Goal: Task Accomplishment & Management: Manage account settings

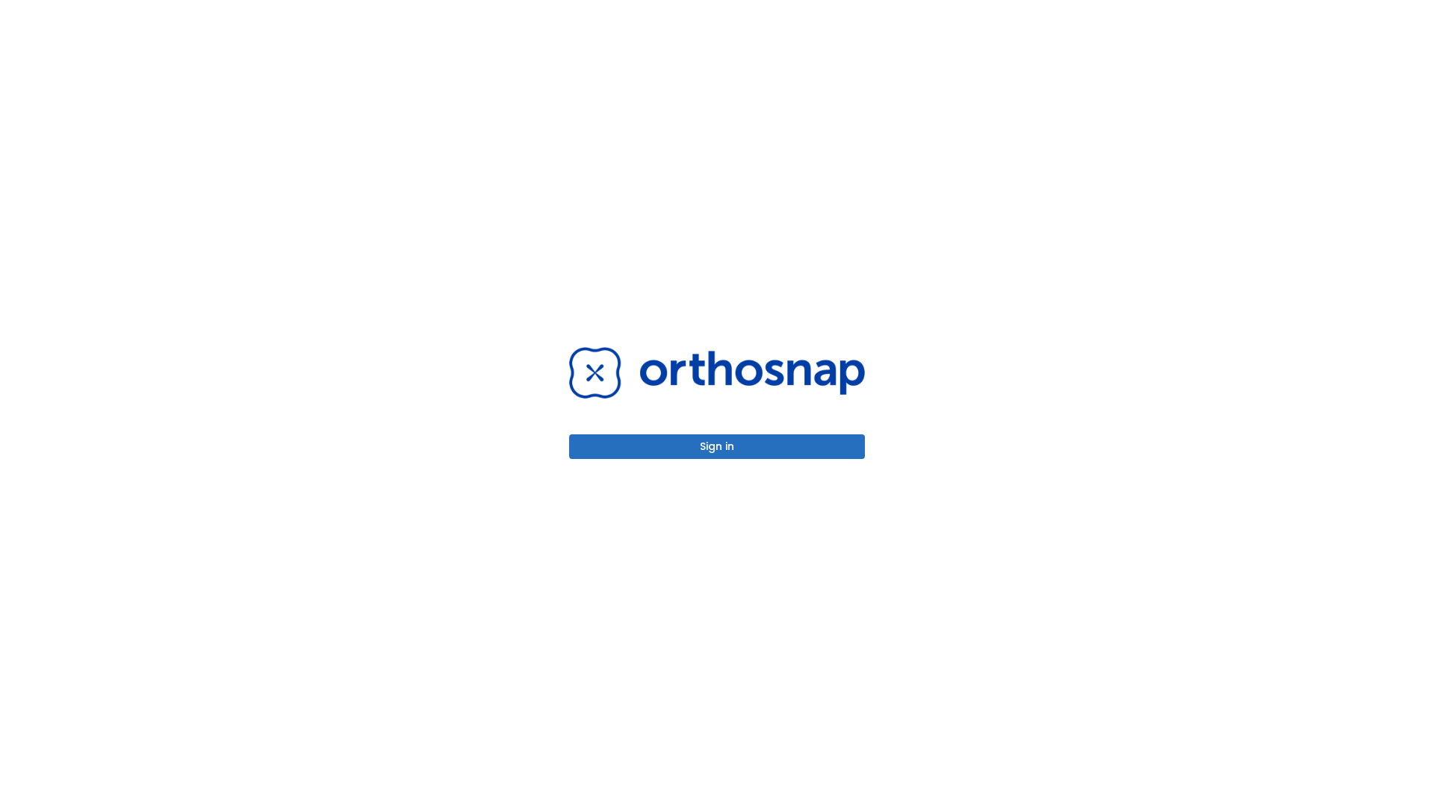
click at [717, 446] on button "Sign in" at bounding box center [717, 447] width 296 height 25
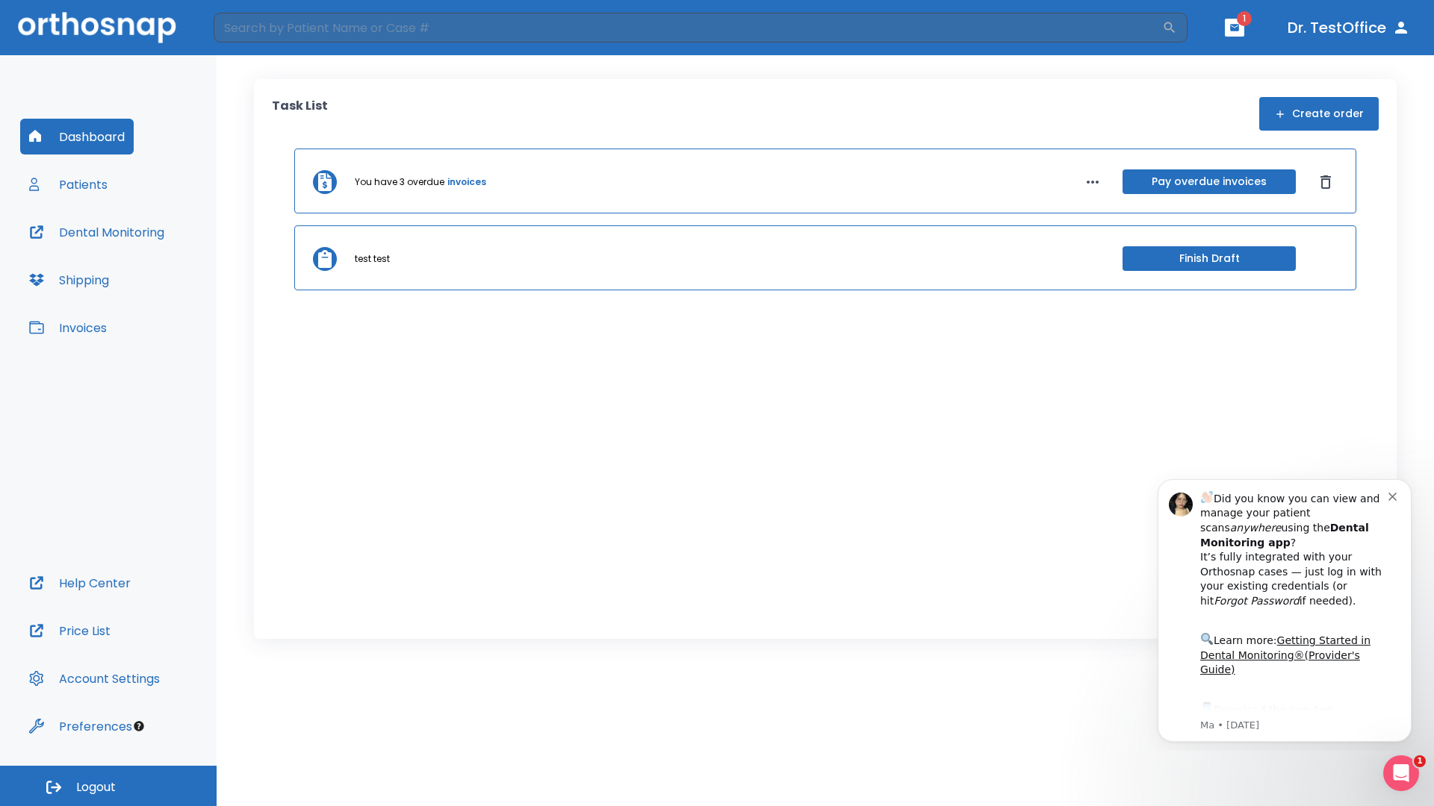
click at [108, 786] on span "Logout" at bounding box center [96, 787] width 40 height 16
